Goal: Find contact information: Find contact information

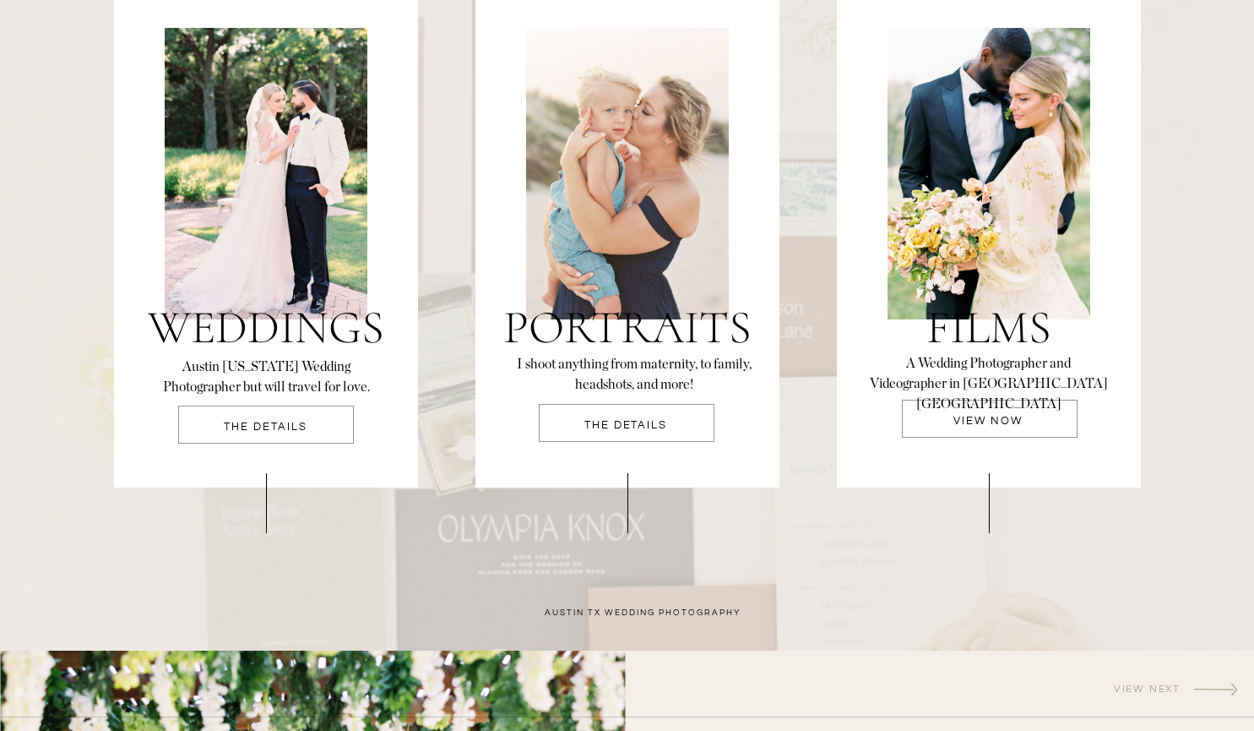
scroll to position [3581, 0]
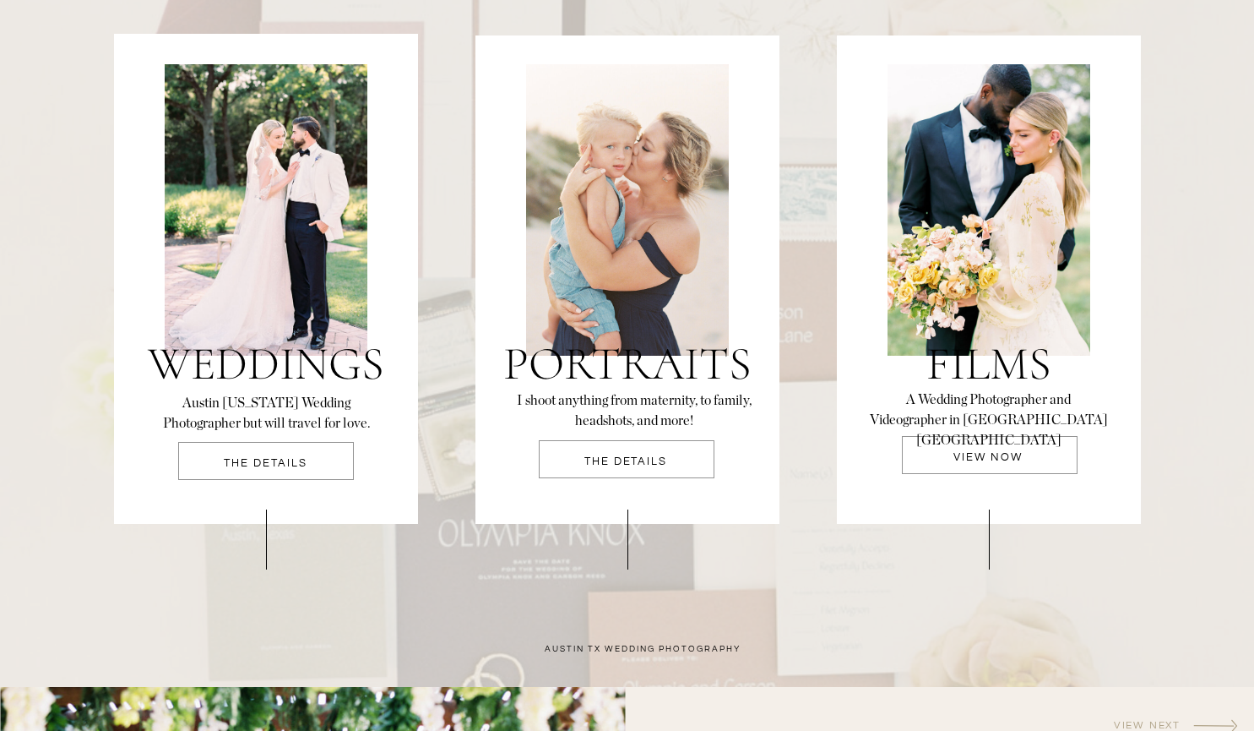
click at [328, 461] on p "THE DETAILS" at bounding box center [266, 469] width 176 height 22
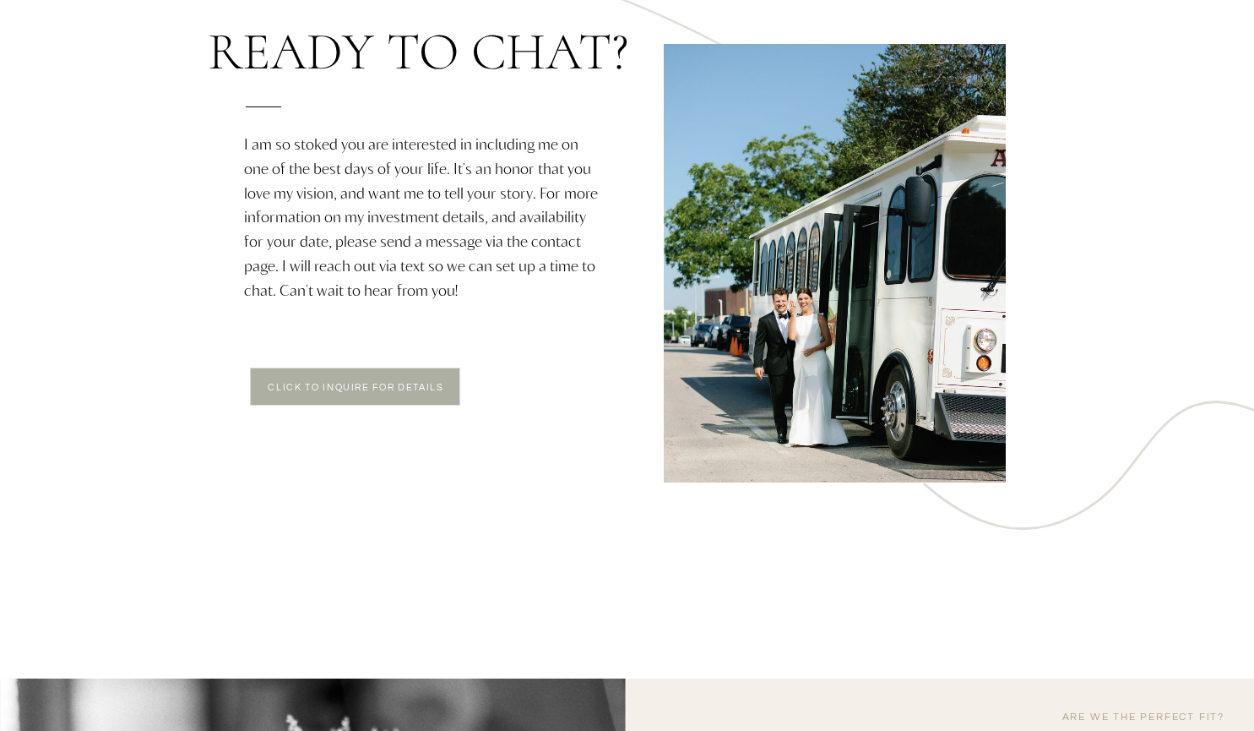
scroll to position [2973, 0]
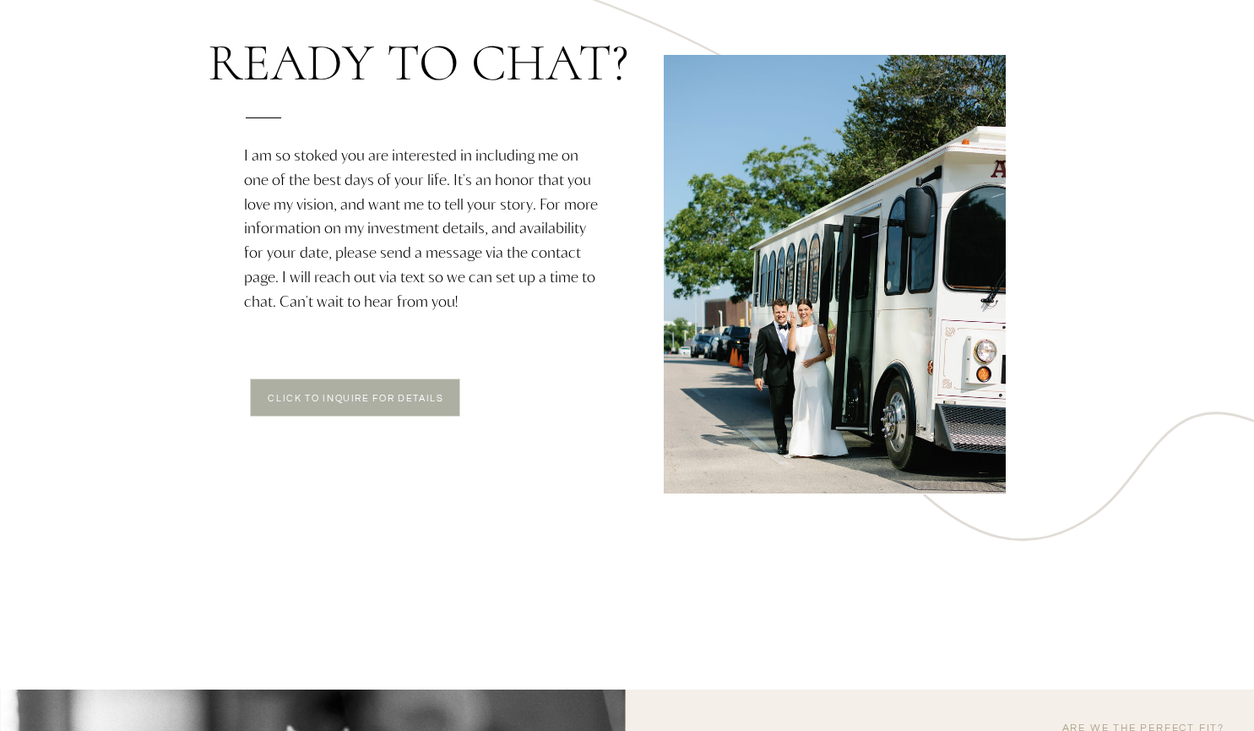
click at [429, 375] on div "CONTACT bLog FAQ videography wedding experience [PERSON_NAME] [PERSON_NAME] Let…" at bounding box center [627, 524] width 1254 height 6994
click at [427, 384] on div at bounding box center [355, 397] width 210 height 38
